Goal: Transaction & Acquisition: Purchase product/service

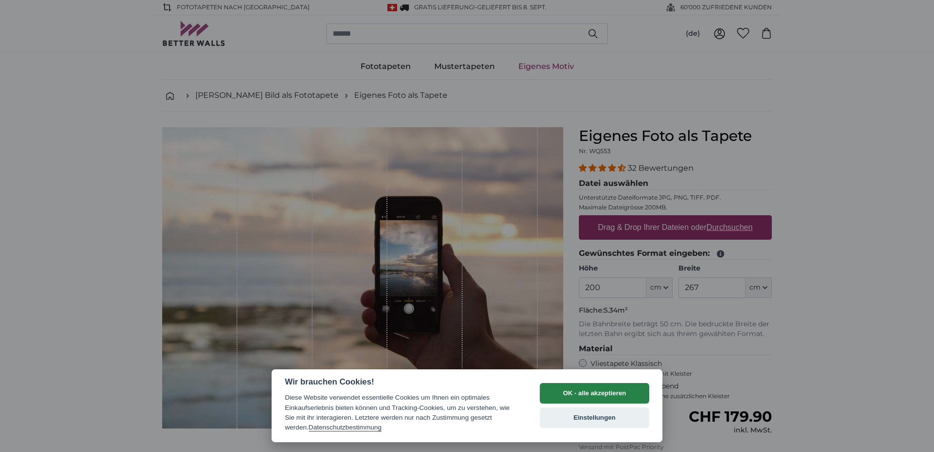
drag, startPoint x: 621, startPoint y: 392, endPoint x: 725, endPoint y: 247, distance: 178.6
click at [624, 390] on button "OK - alle akzeptieren" at bounding box center [594, 393] width 109 height 21
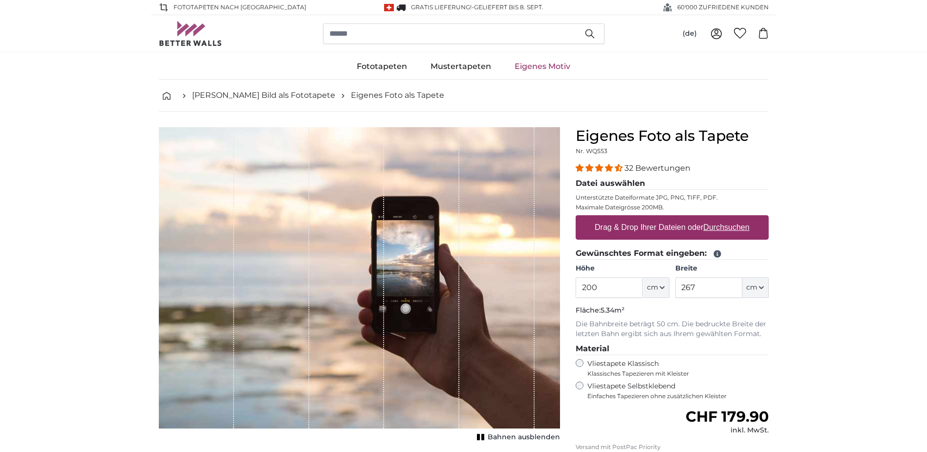
click at [727, 223] on u "Durchsuchen" at bounding box center [726, 227] width 46 height 8
click at [727, 218] on input "Drag & Drop Ihrer Dateien oder Durchsuchen" at bounding box center [672, 216] width 193 height 3
type input "**********"
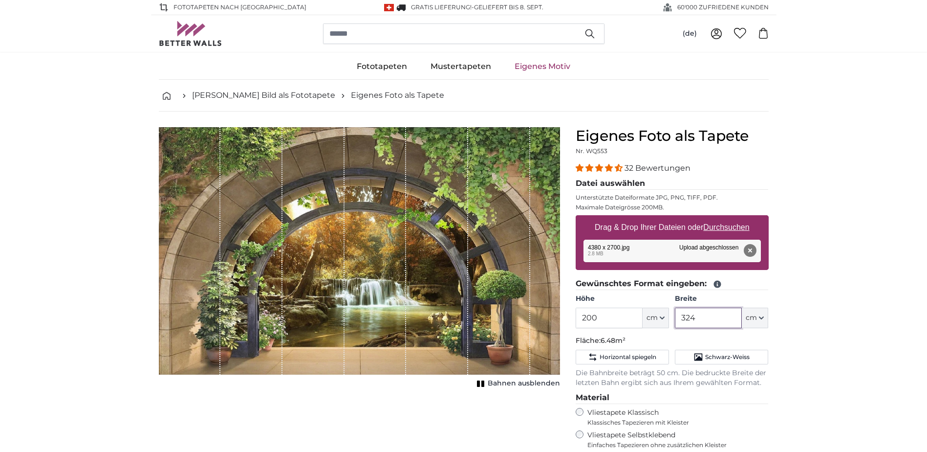
drag, startPoint x: 699, startPoint y: 322, endPoint x: 663, endPoint y: 318, distance: 36.3
click at [663, 318] on div "Höhe 200 ft cm Centimeter (cm) Inches (inch) Feet (ft. in.) Breite 324 ft cm Ce…" at bounding box center [672, 311] width 193 height 34
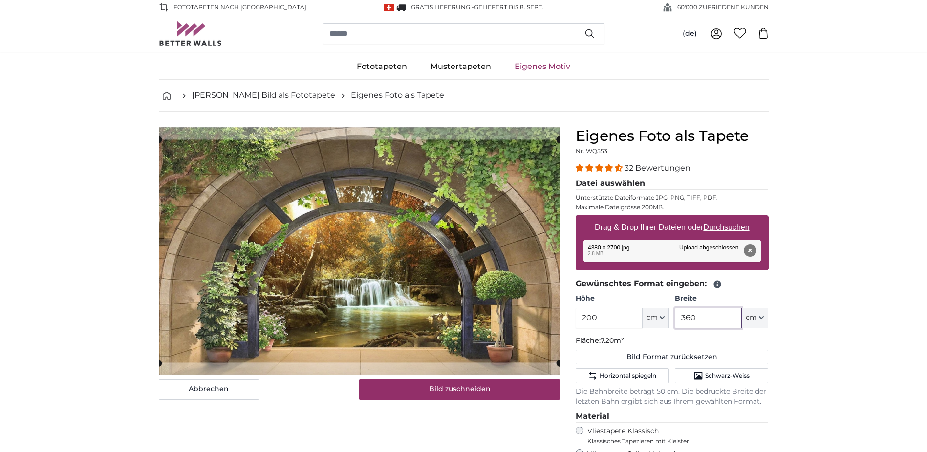
type input "360"
click at [611, 319] on input "200" at bounding box center [609, 317] width 67 height 21
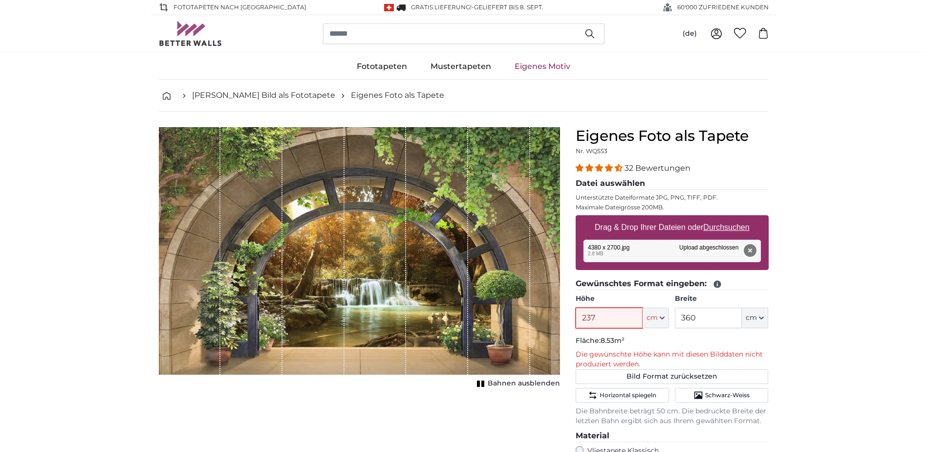
type input "237"
click at [751, 252] on button "Entfernen" at bounding box center [749, 250] width 13 height 13
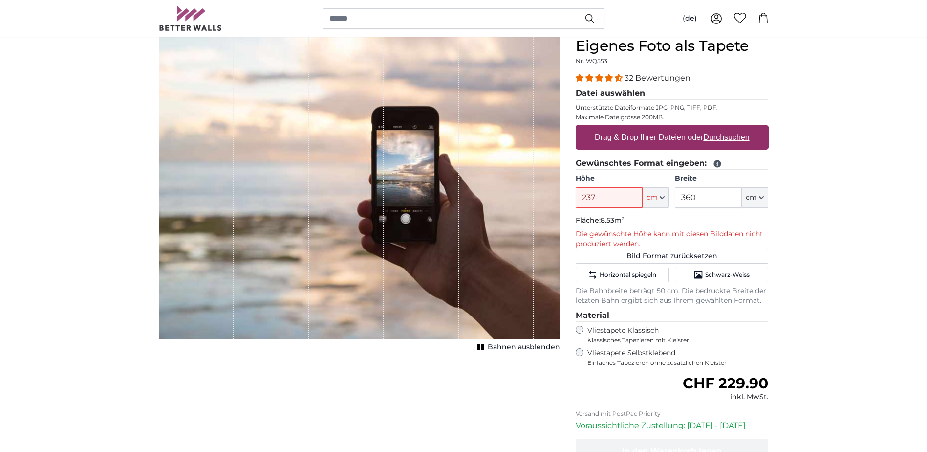
scroll to position [98, 0]
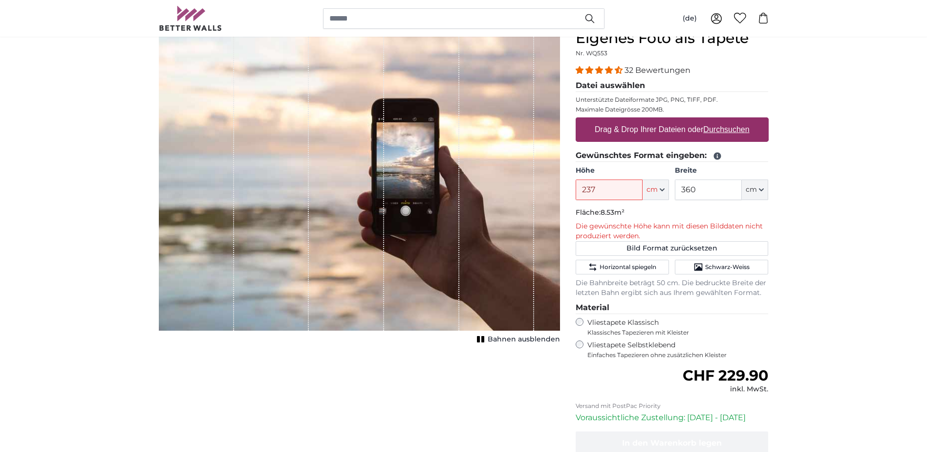
click at [713, 131] on u "Durchsuchen" at bounding box center [726, 129] width 46 height 8
click at [713, 120] on input "Drag & Drop Ihrer Dateien oder Durchsuchen" at bounding box center [672, 118] width 193 height 3
type input "**********"
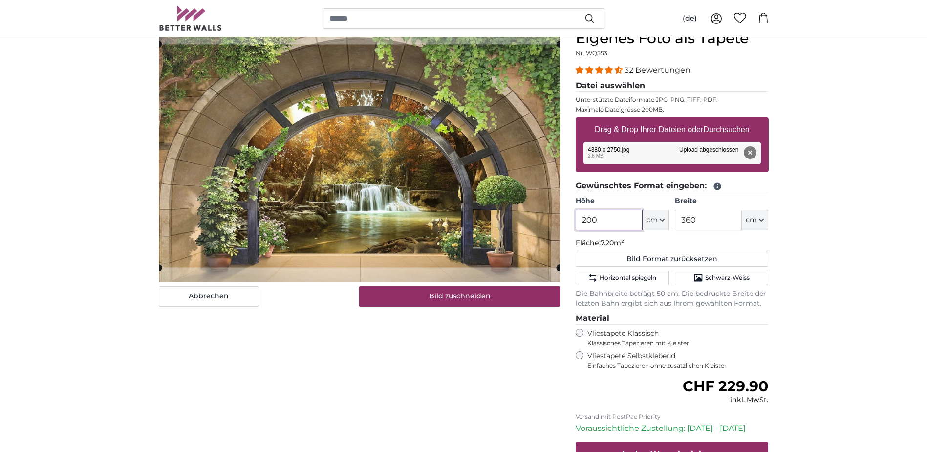
drag, startPoint x: 610, startPoint y: 223, endPoint x: 554, endPoint y: 217, distance: 56.0
click at [554, 217] on product-detail "Abbrechen Bild zuschneiden Bahnen ausblenden Eigenes Foto als Tapete Nr. WQ553 …" at bounding box center [464, 275] width 626 height 523
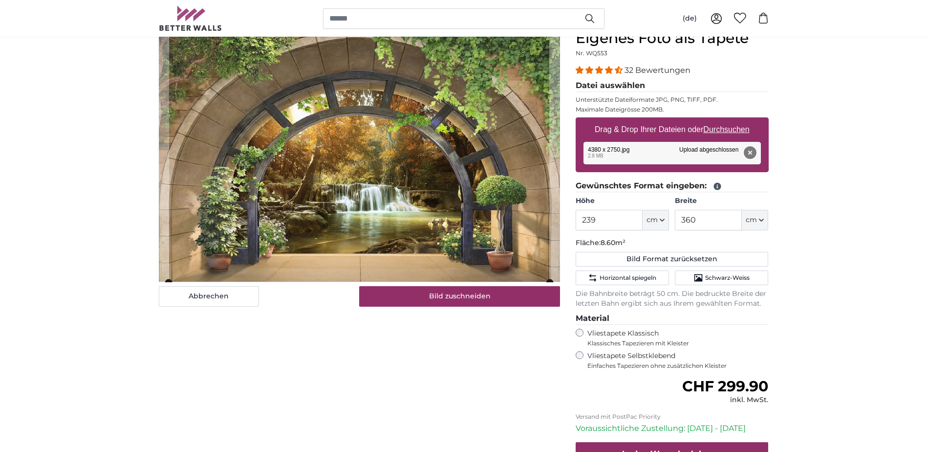
click at [746, 148] on button "Entfernen" at bounding box center [749, 152] width 13 height 13
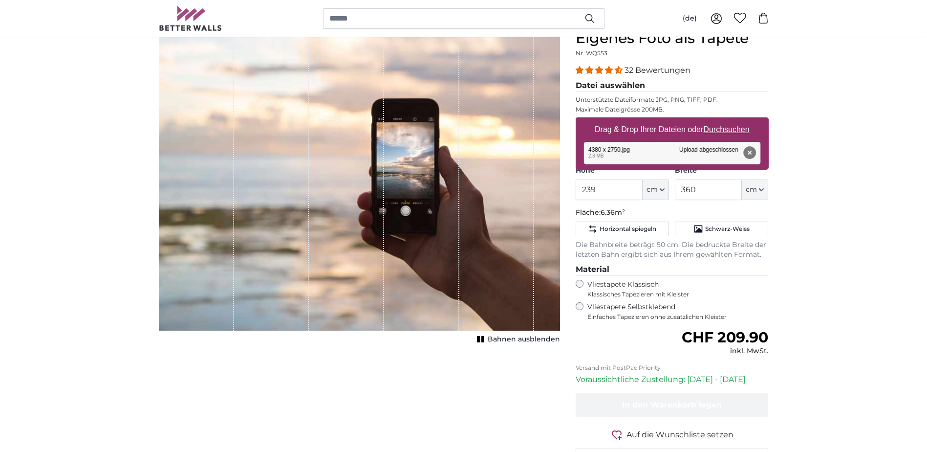
type input "200"
type input "318"
click at [737, 126] on u "Durchsuchen" at bounding box center [726, 129] width 46 height 8
click at [737, 120] on input "Drag & Drop Ihrer Dateien oder Durchsuchen" at bounding box center [672, 118] width 193 height 3
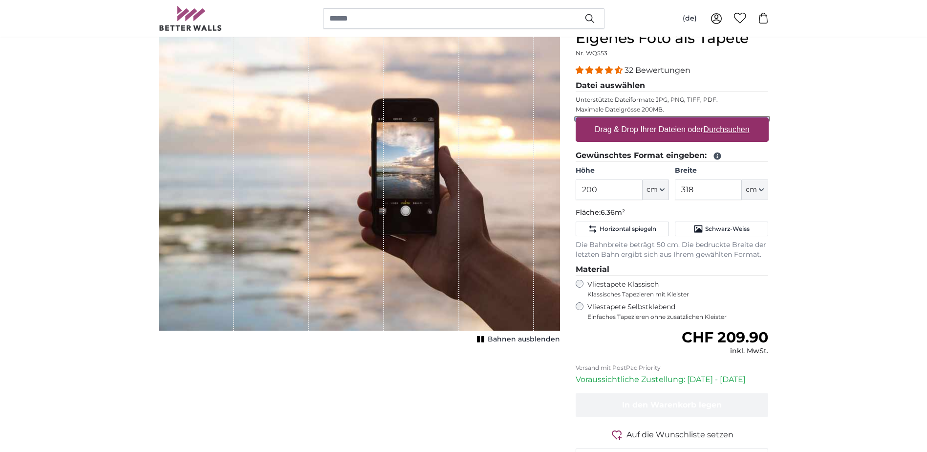
type input "**********"
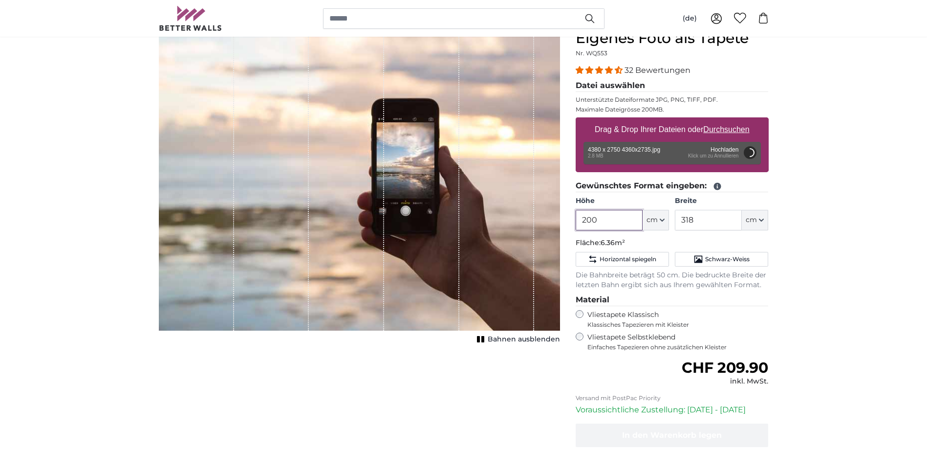
click at [613, 218] on input "200" at bounding box center [609, 220] width 67 height 21
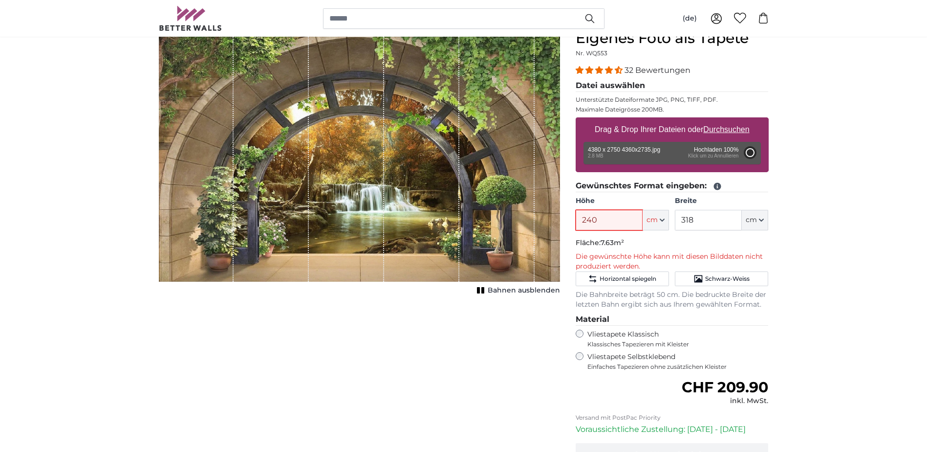
type input "200"
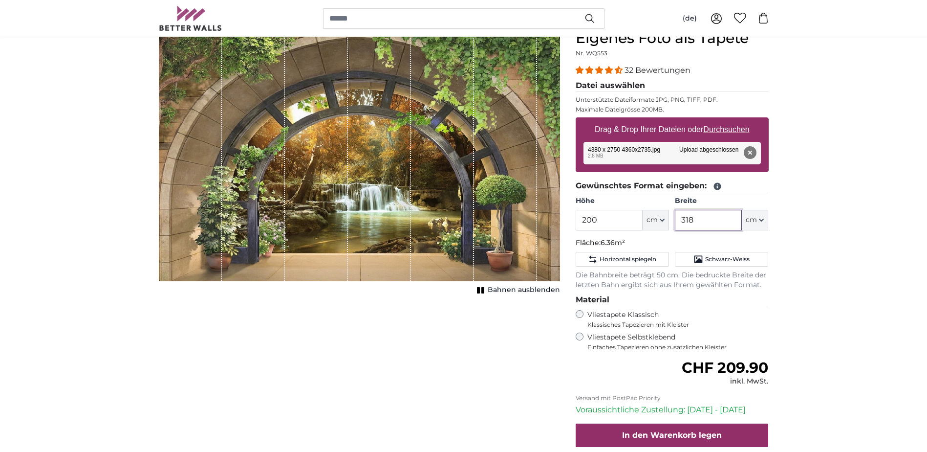
drag, startPoint x: 678, startPoint y: 220, endPoint x: 706, endPoint y: 225, distance: 28.2
click at [706, 225] on input "318" at bounding box center [708, 220] width 67 height 21
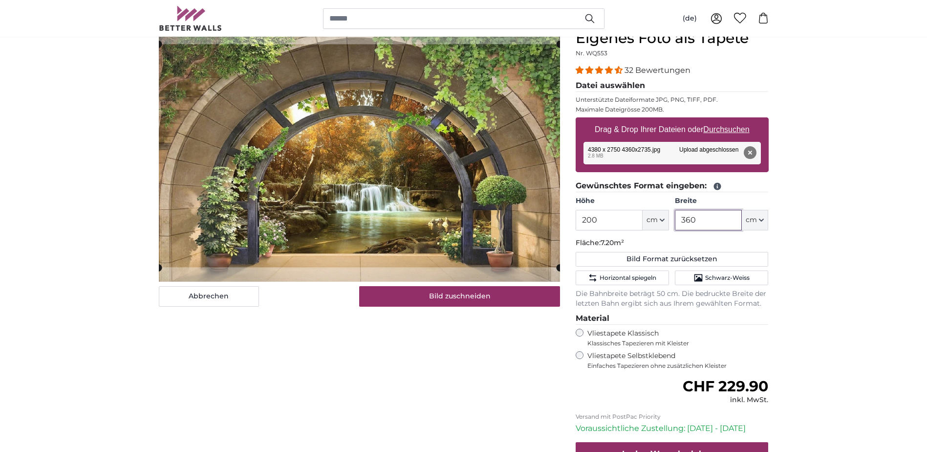
type input "360"
click at [597, 215] on input "200" at bounding box center [609, 220] width 67 height 21
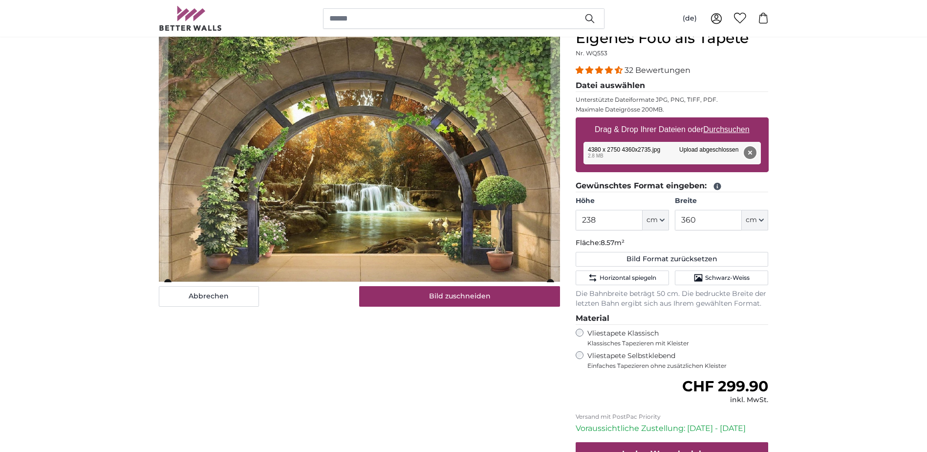
click at [750, 155] on button "Entfernen" at bounding box center [749, 152] width 13 height 13
type input "200"
type input "318"
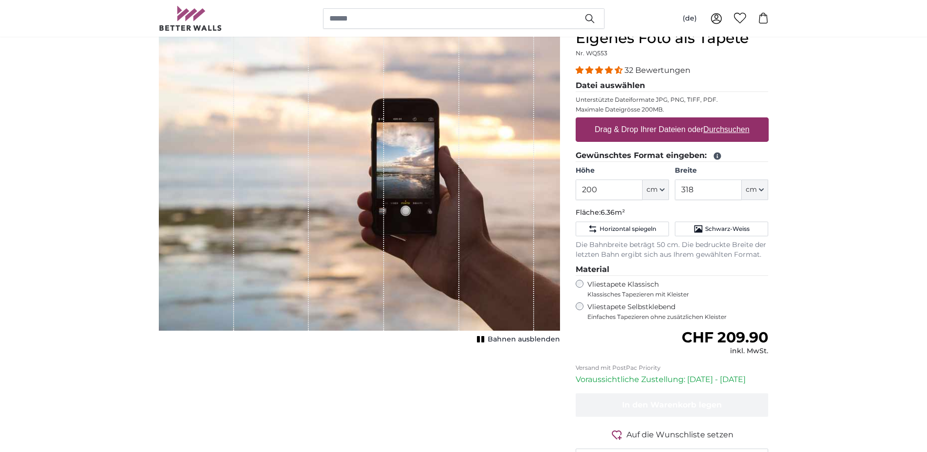
click at [654, 129] on label "Drag & Drop Ihrer Dateien oder Durchsuchen" at bounding box center [672, 130] width 163 height 20
click at [654, 120] on input "Drag & Drop Ihrer Dateien oder Durchsuchen" at bounding box center [672, 118] width 193 height 3
type input "**********"
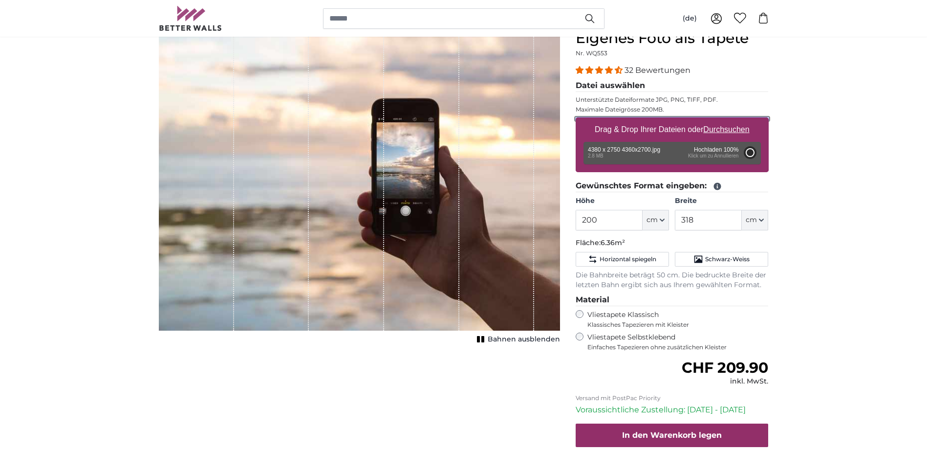
type input "322"
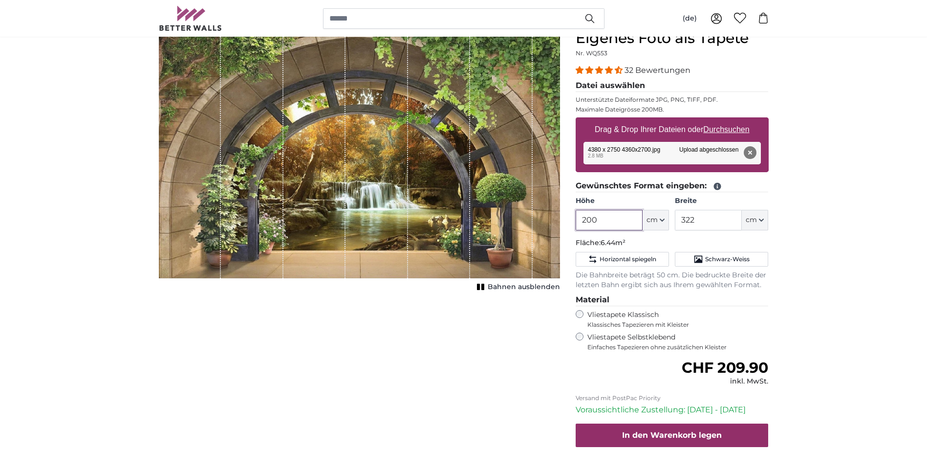
click at [620, 220] on input "200" at bounding box center [609, 220] width 67 height 21
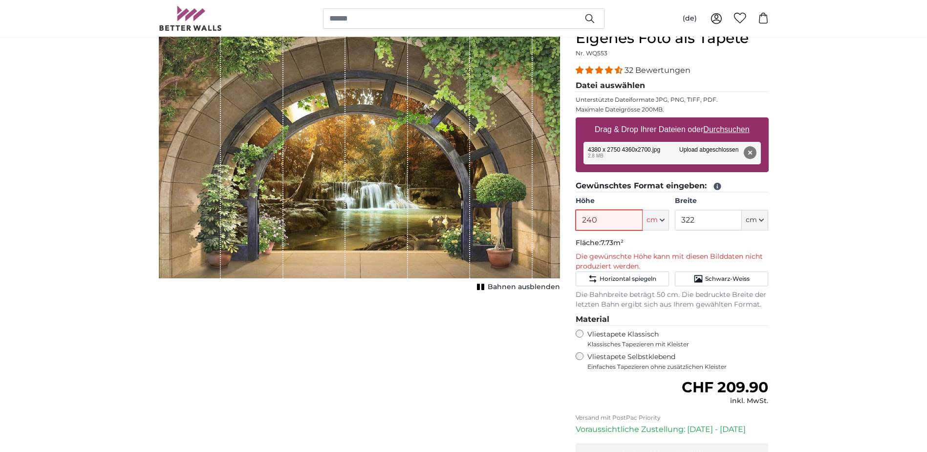
type input "240"
drag, startPoint x: 703, startPoint y: 220, endPoint x: 674, endPoint y: 222, distance: 29.4
click at [674, 222] on div "Höhe 240 ft cm Centimeter (cm) Inches (inch) Feet (ft. in.) Breite 322 ft cm Ce…" at bounding box center [672, 213] width 193 height 34
type input "360"
click at [606, 219] on input "240" at bounding box center [609, 220] width 67 height 21
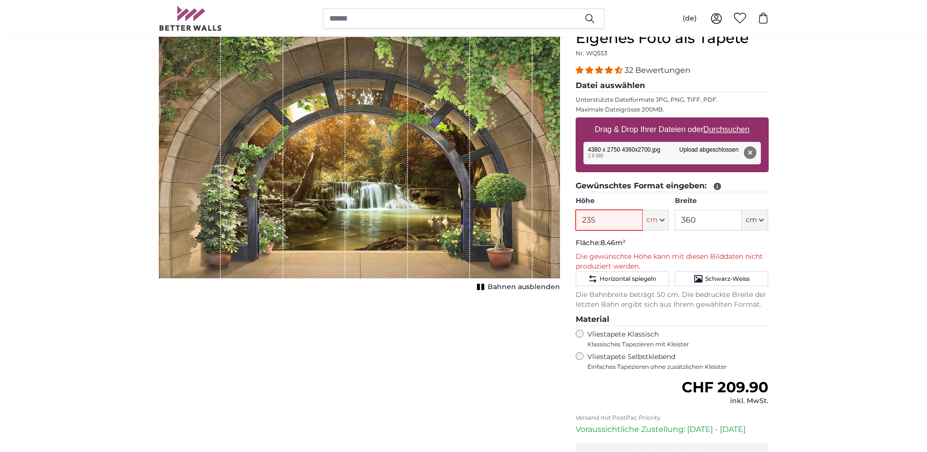
type input "235"
click at [749, 149] on button "Entfernen" at bounding box center [749, 152] width 13 height 13
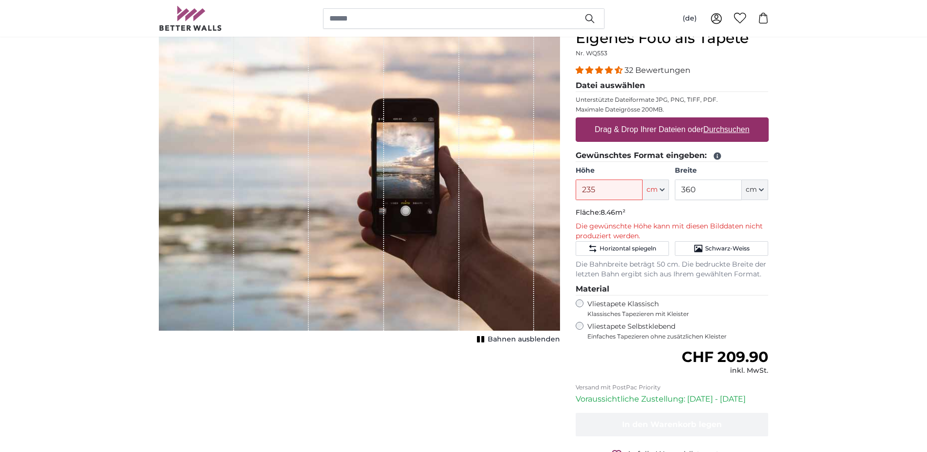
click at [711, 131] on u "Durchsuchen" at bounding box center [726, 129] width 46 height 8
click at [711, 120] on input "Drag & Drop Ihrer Dateien oder Durchsuchen" at bounding box center [672, 118] width 193 height 3
type input "**********"
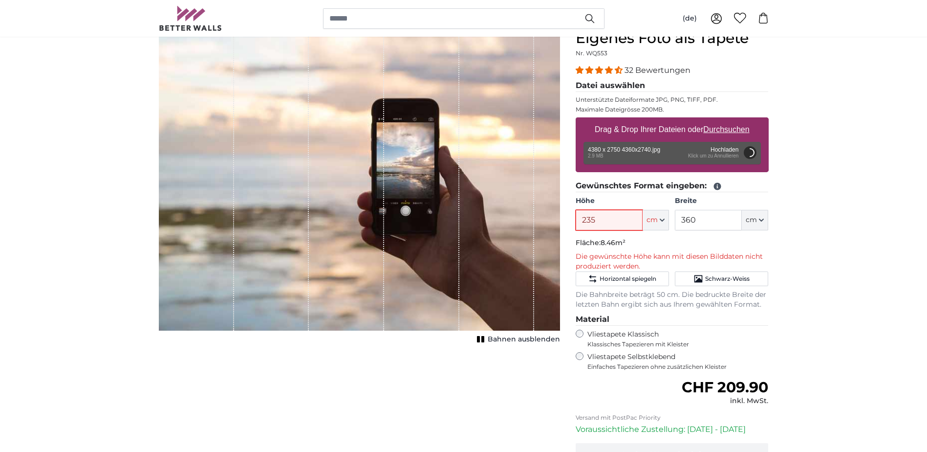
click at [608, 221] on input "235" at bounding box center [609, 220] width 67 height 21
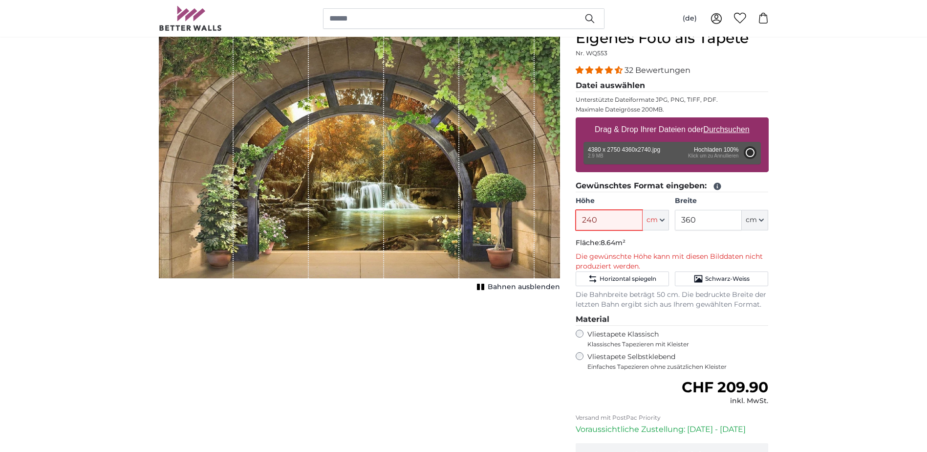
type input "200"
type input "318"
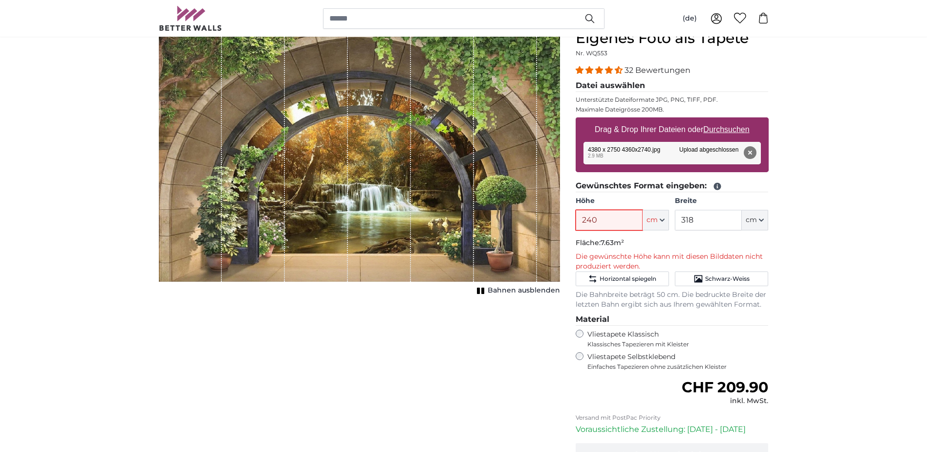
type input "240"
drag, startPoint x: 695, startPoint y: 219, endPoint x: 676, endPoint y: 219, distance: 19.1
click at [676, 219] on input "318" at bounding box center [708, 220] width 67 height 21
type input "360"
click at [609, 224] on input "240" at bounding box center [609, 220] width 67 height 21
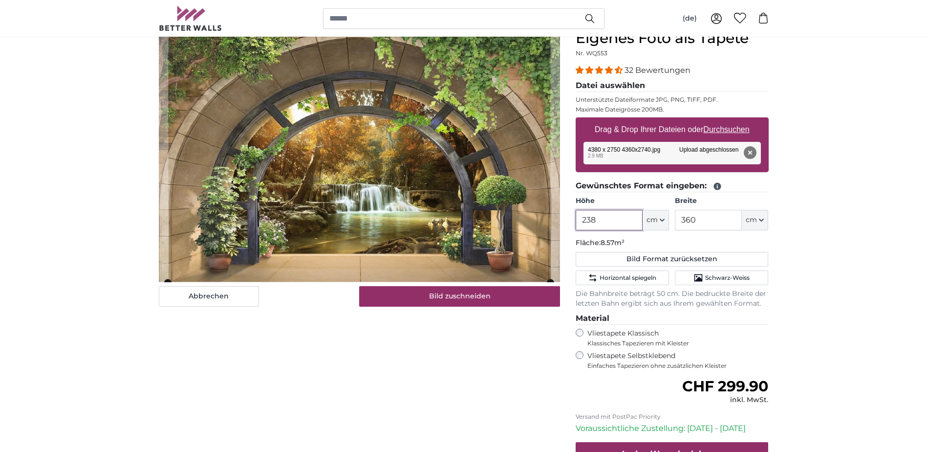
type input "238"
click at [693, 217] on input "360" at bounding box center [708, 220] width 67 height 21
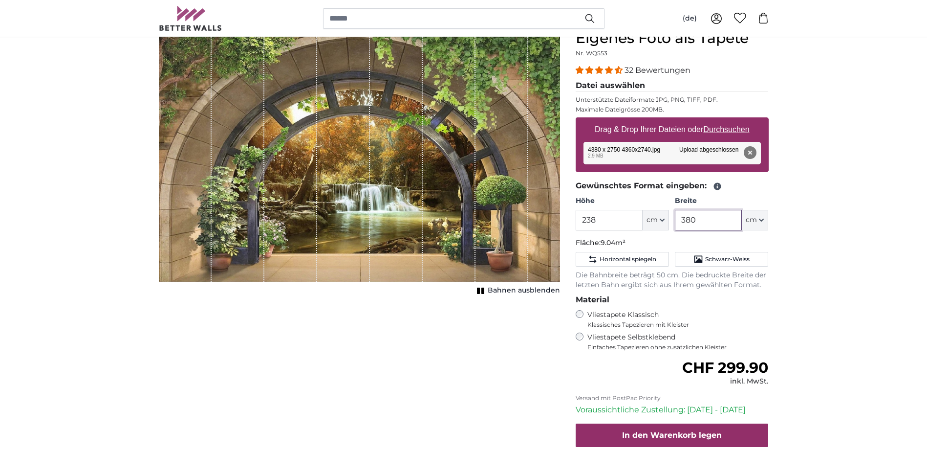
type input "380"
click at [747, 154] on button "Entfernen" at bounding box center [749, 152] width 13 height 13
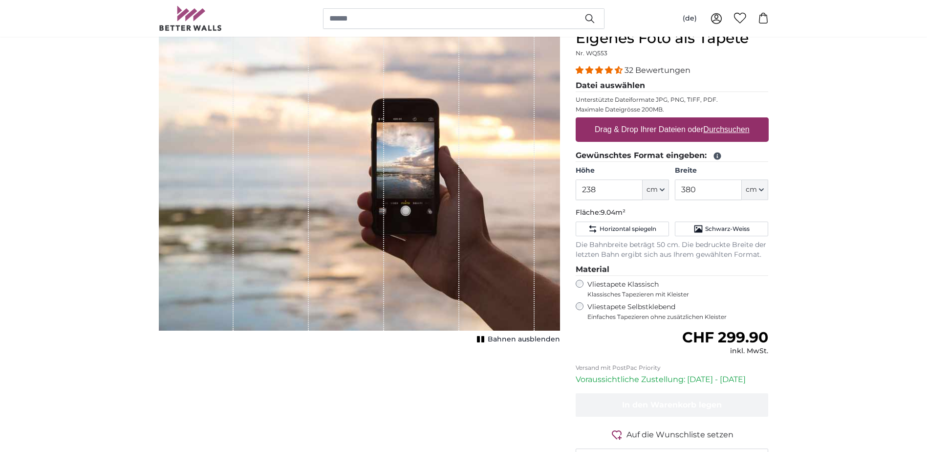
click at [728, 124] on label "Drag & Drop Ihrer Dateien oder Durchsuchen" at bounding box center [672, 130] width 163 height 20
click at [728, 120] on input "Drag & Drop Ihrer Dateien oder Durchsuchen" at bounding box center [672, 118] width 193 height 3
type input "**********"
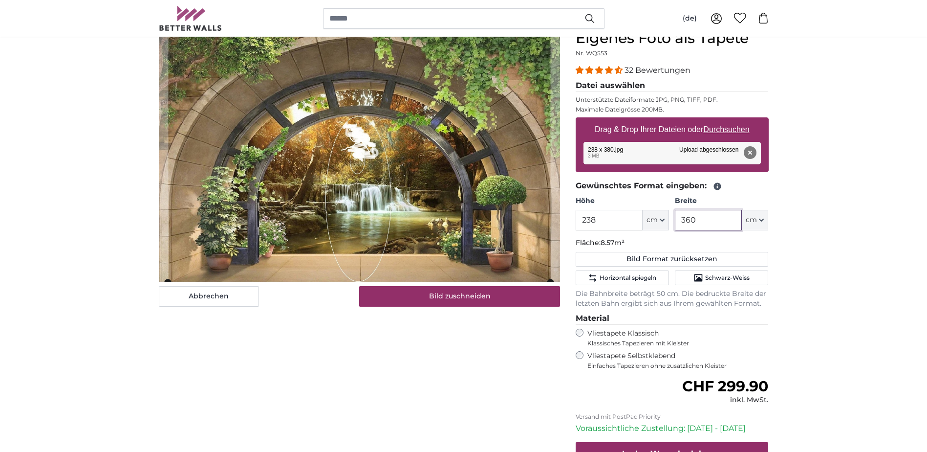
click at [695, 219] on input "360" at bounding box center [708, 220] width 67 height 21
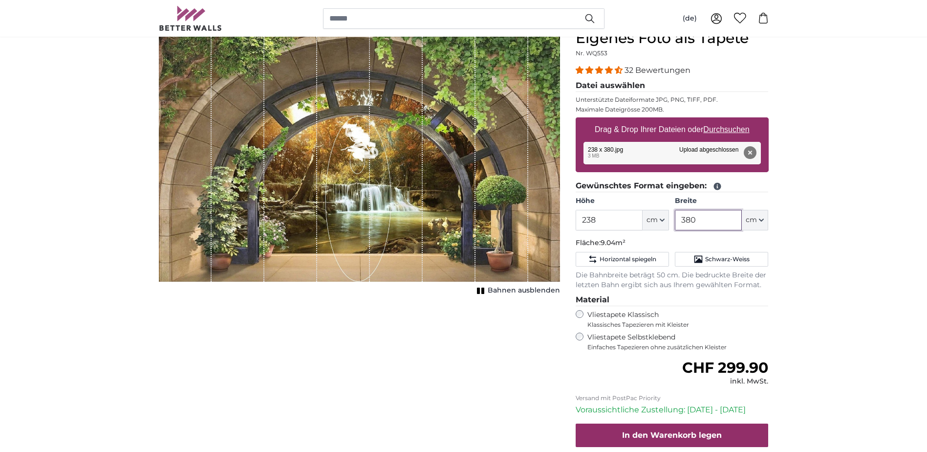
drag, startPoint x: 699, startPoint y: 219, endPoint x: 671, endPoint y: 224, distance: 28.3
click at [671, 224] on div "Höhe 238 ft cm Centimeter (cm) Inches (inch) Feet (ft. in.) Breite 380 ft cm Ce…" at bounding box center [672, 213] width 193 height 34
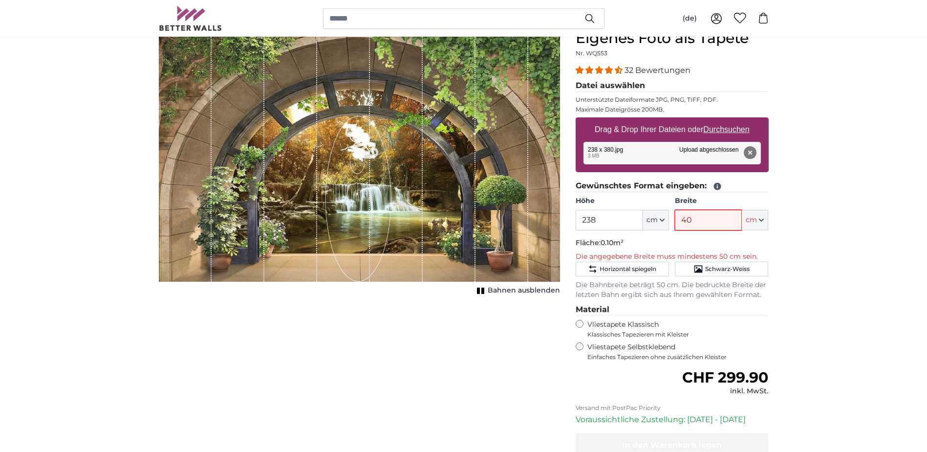
type input "400"
